Goal: Transaction & Acquisition: Book appointment/travel/reservation

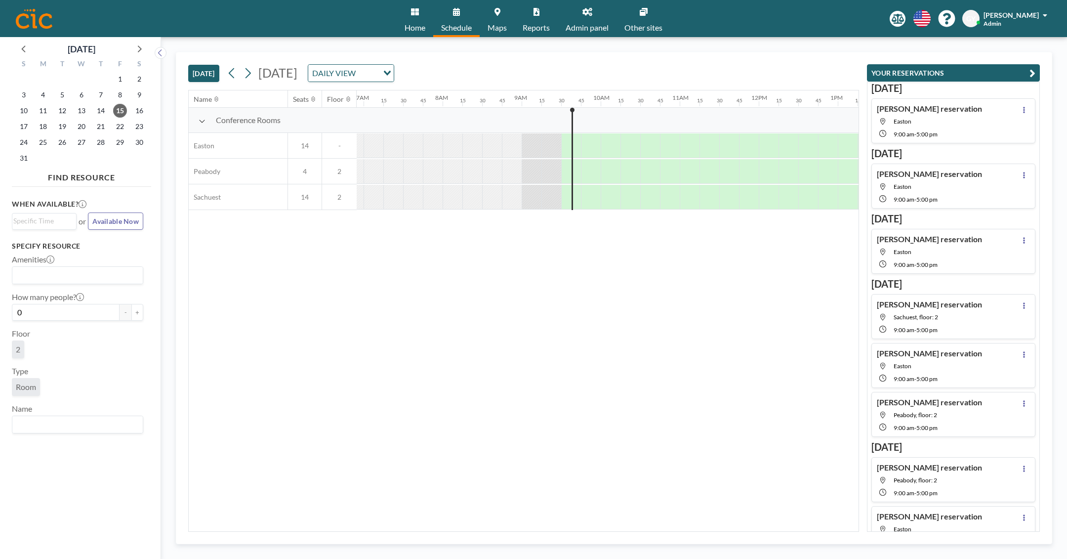
scroll to position [0, 712]
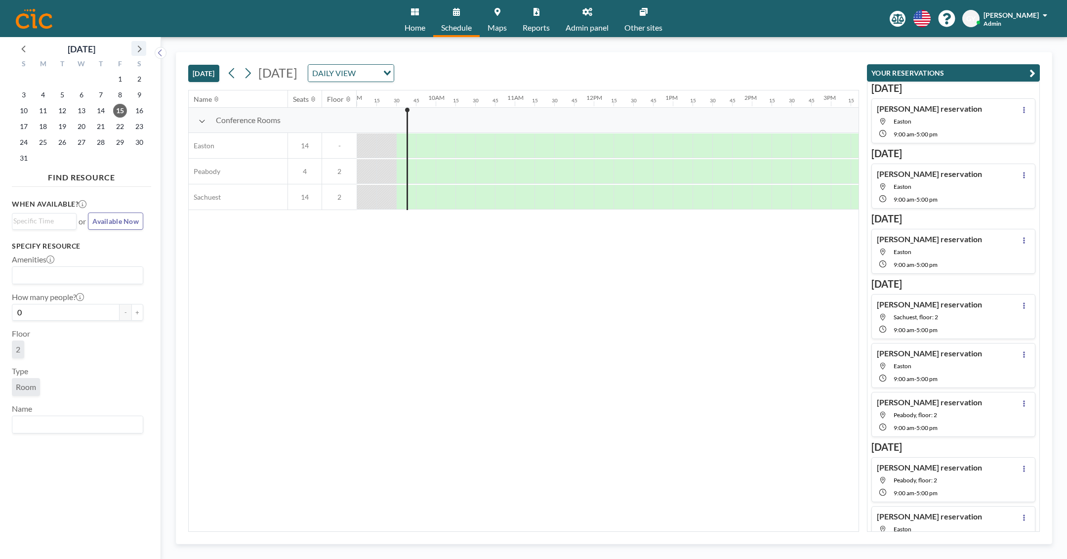
click at [139, 45] on icon at bounding box center [138, 48] width 13 height 13
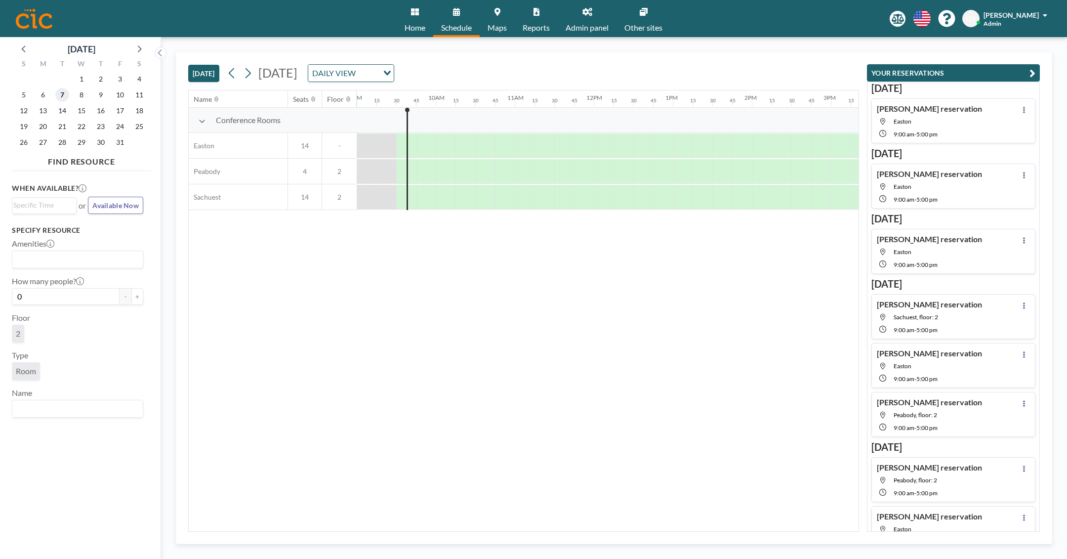
click at [59, 96] on span "7" at bounding box center [62, 95] width 14 height 14
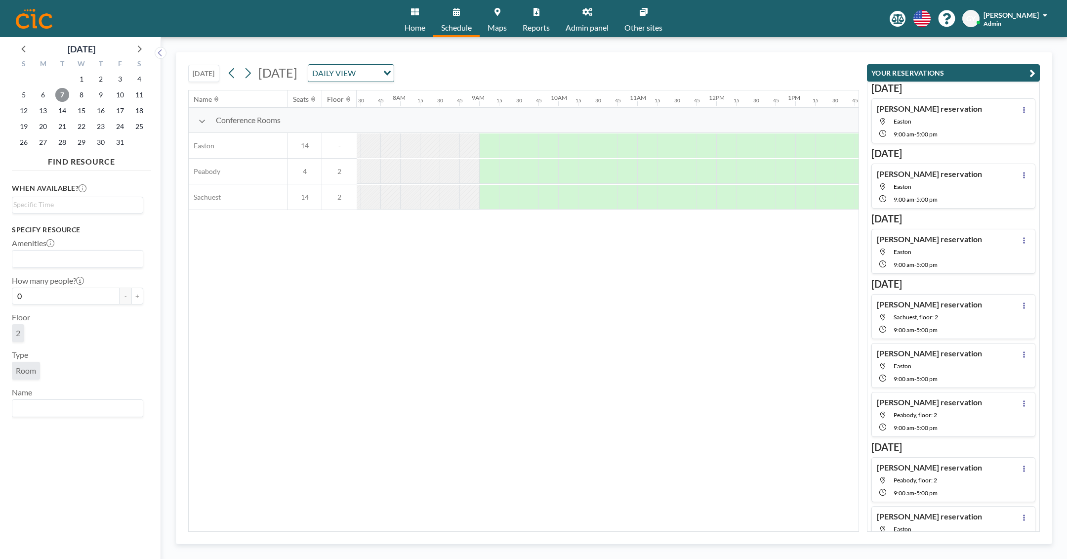
scroll to position [0, 612]
click at [468, 144] on div at bounding box center [466, 145] width 20 height 25
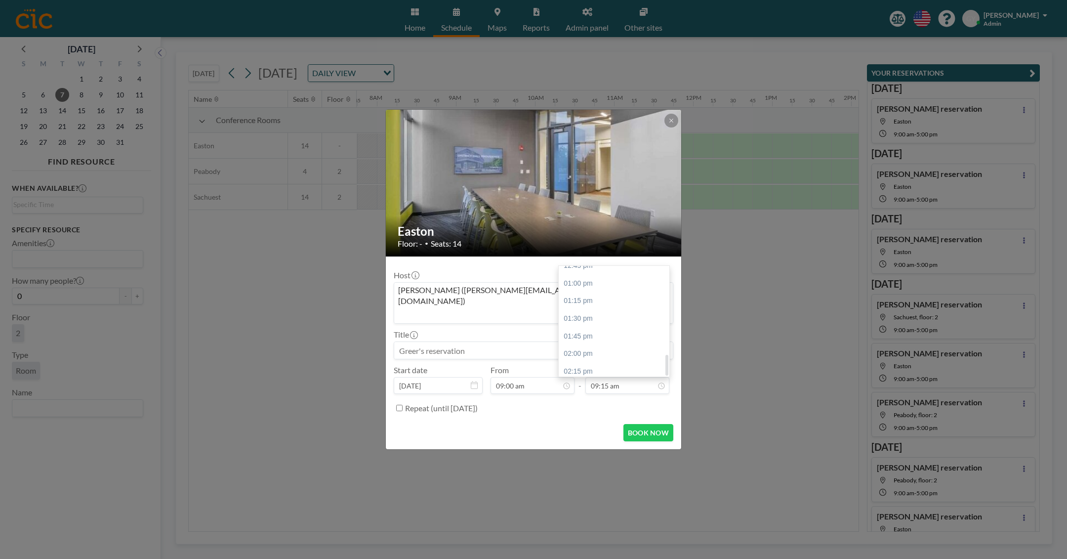
scroll to position [469, 0]
click at [625, 359] on div "05:00 pm" at bounding box center [614, 368] width 111 height 18
type input "05:00 pm"
click at [659, 424] on button "BOOK NOW" at bounding box center [649, 432] width 50 height 17
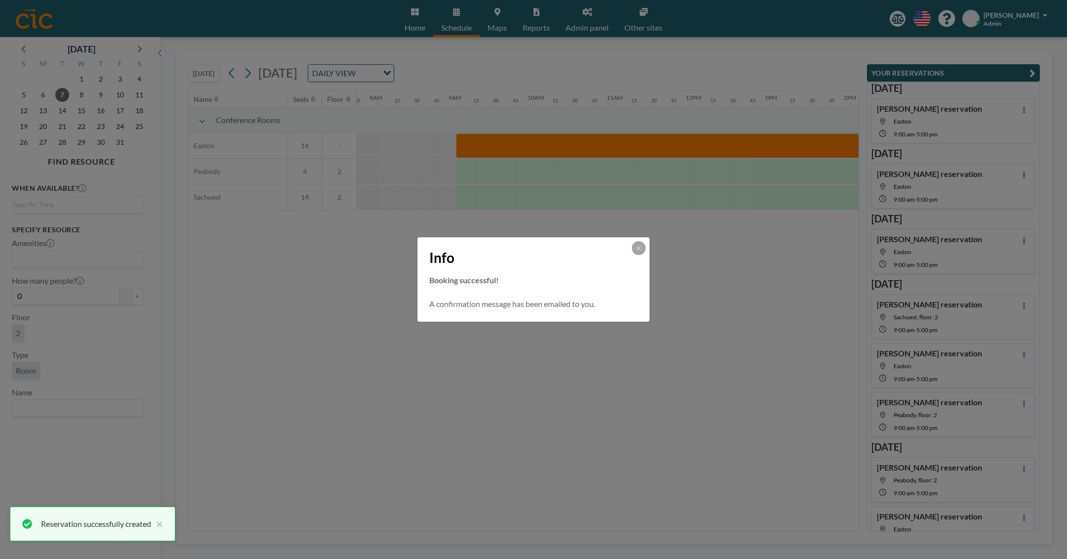
click at [468, 171] on div "Info Booking successful! A confirmation message has been emailed to you." at bounding box center [533, 279] width 1067 height 559
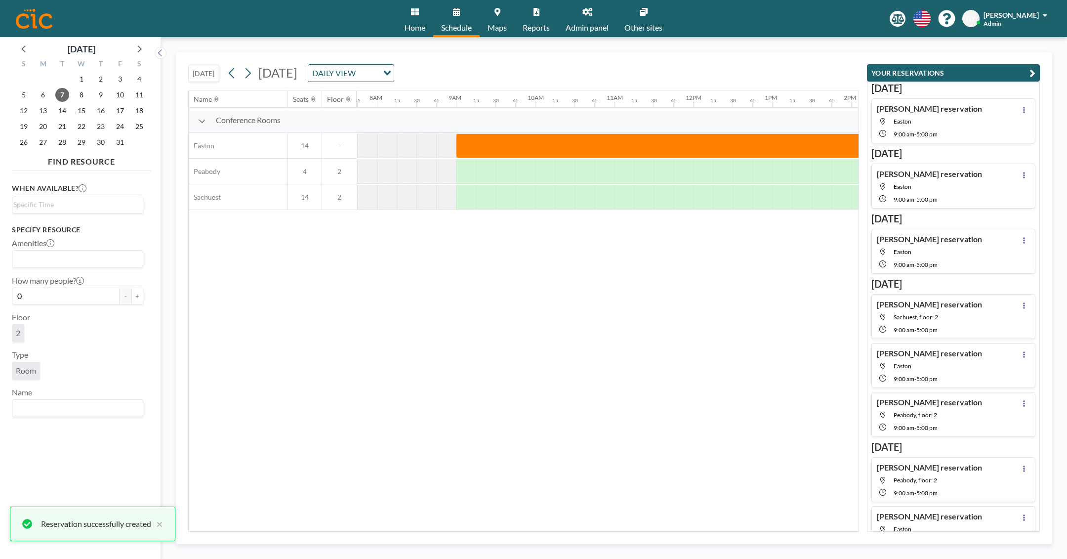
click at [468, 158] on div at bounding box center [466, 145] width 20 height 24
click at [460, 168] on div at bounding box center [466, 171] width 20 height 25
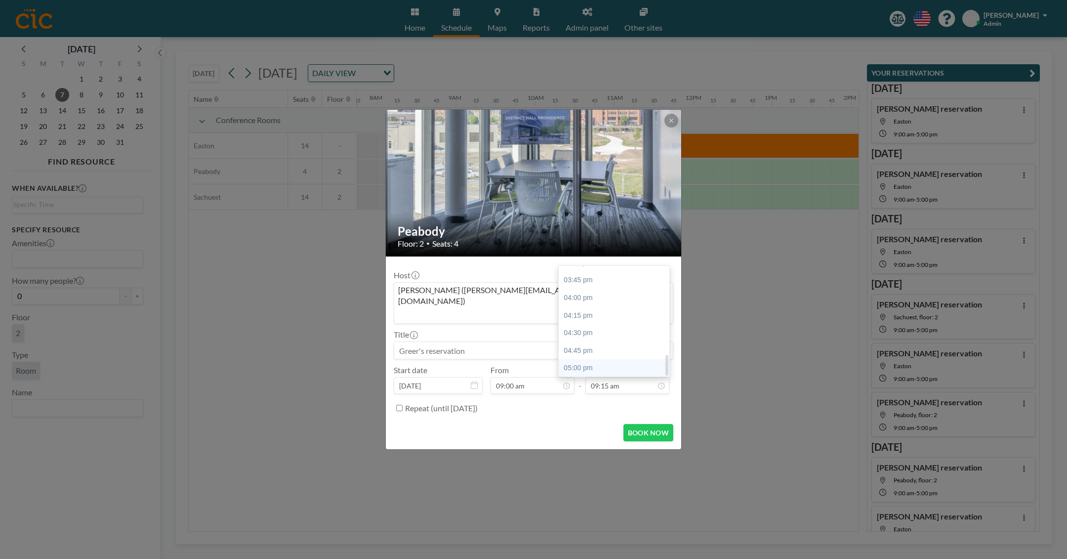
click at [631, 359] on div "05:00 pm" at bounding box center [614, 368] width 111 height 18
type input "05:00 pm"
click at [650, 424] on button "BOOK NOW" at bounding box center [649, 432] width 50 height 17
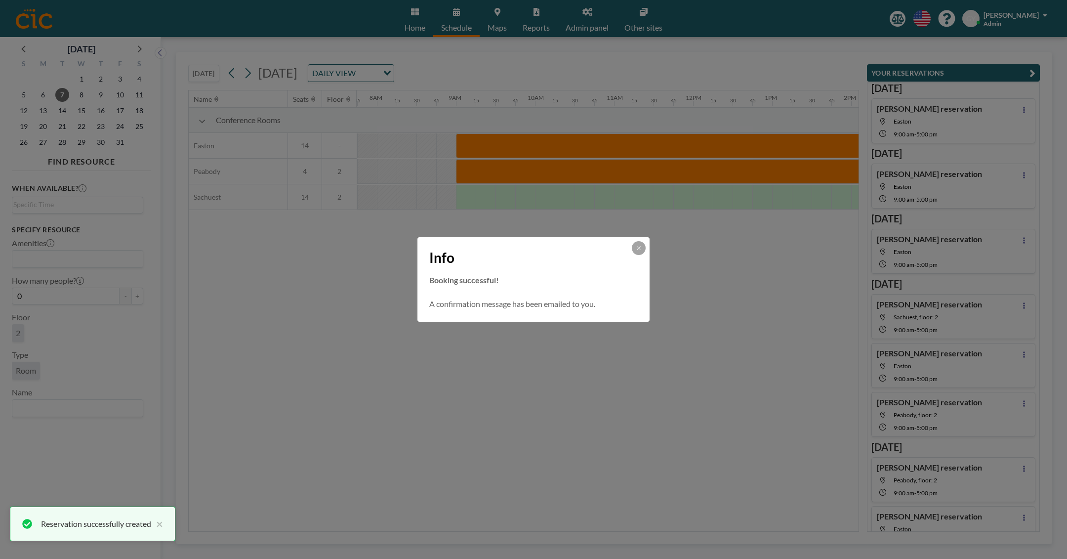
click at [363, 238] on div "Info Booking successful! A confirmation message has been emailed to you." at bounding box center [533, 279] width 1067 height 559
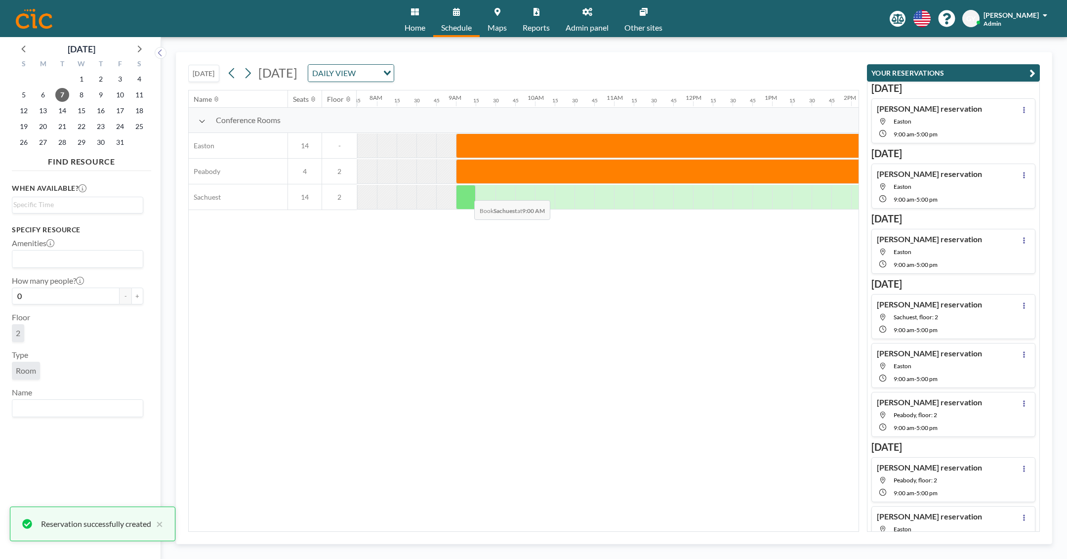
click at [466, 192] on div at bounding box center [466, 197] width 20 height 25
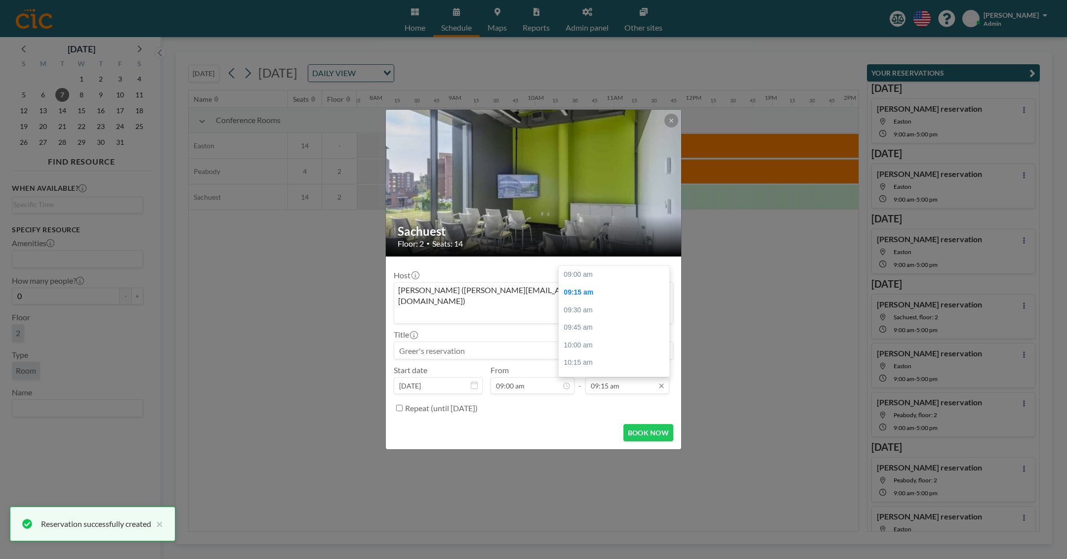
click at [610, 377] on input "09:15 am" at bounding box center [628, 385] width 84 height 17
click at [614, 359] on div "05:00 pm" at bounding box center [614, 368] width 111 height 18
type input "05:00 pm"
click at [660, 424] on button "BOOK NOW" at bounding box center [649, 432] width 50 height 17
